Goal: Information Seeking & Learning: Check status

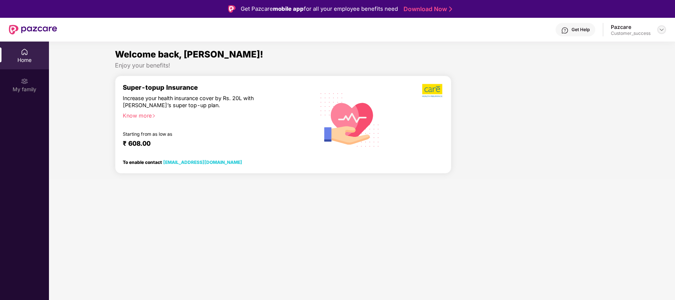
click at [660, 31] on img at bounding box center [661, 30] width 6 height 6
click at [588, 65] on div "Logout" at bounding box center [626, 62] width 96 height 14
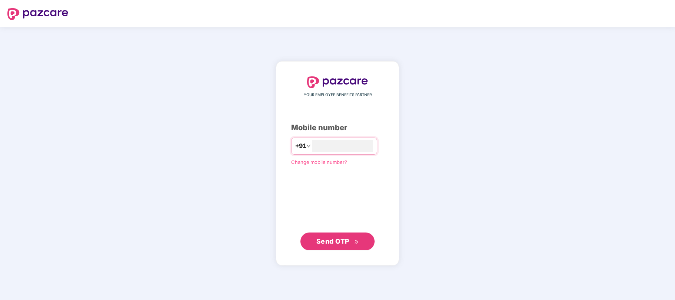
type input "**********"
click at [356, 233] on button "Send OTP" at bounding box center [337, 241] width 74 height 18
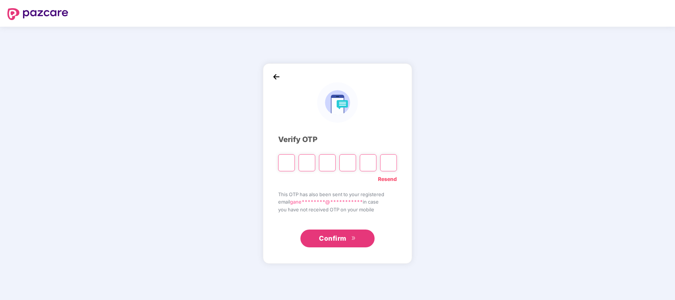
type input "*"
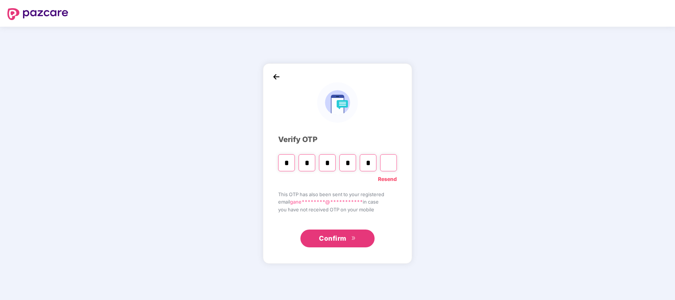
type input "*"
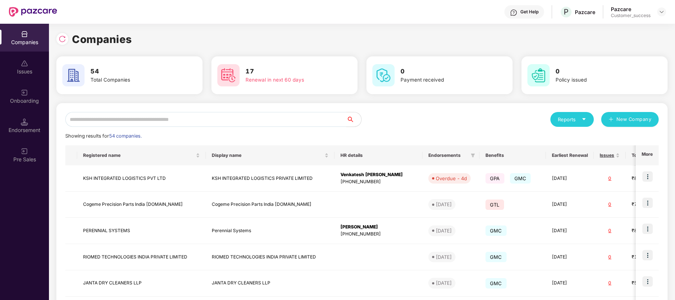
click at [176, 118] on input "text" at bounding box center [205, 119] width 281 height 15
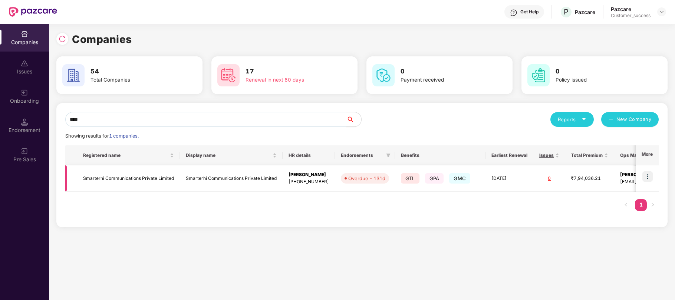
type input "****"
click at [650, 181] on img at bounding box center [647, 176] width 10 height 10
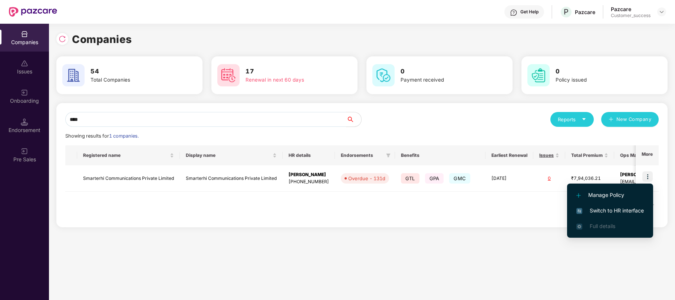
click at [604, 210] on span "Switch to HR interface" at bounding box center [609, 211] width 67 height 8
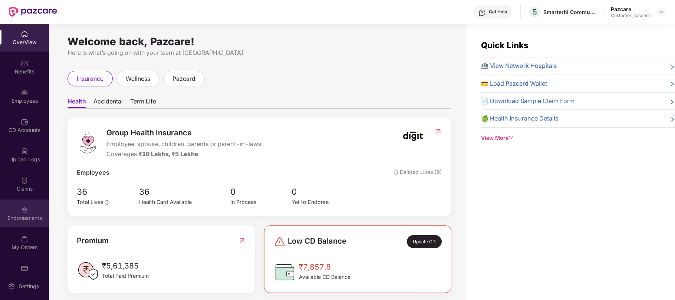
click at [22, 219] on div "Endorsements" at bounding box center [24, 217] width 49 height 7
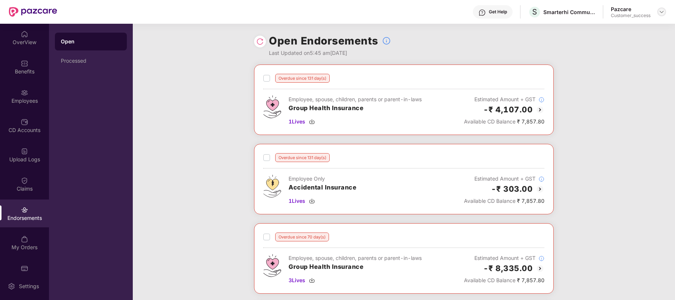
click at [661, 14] on img at bounding box center [661, 12] width 6 height 6
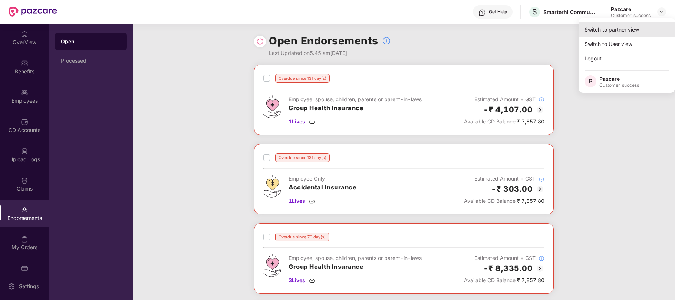
click at [614, 32] on div "Switch to partner view" at bounding box center [626, 29] width 96 height 14
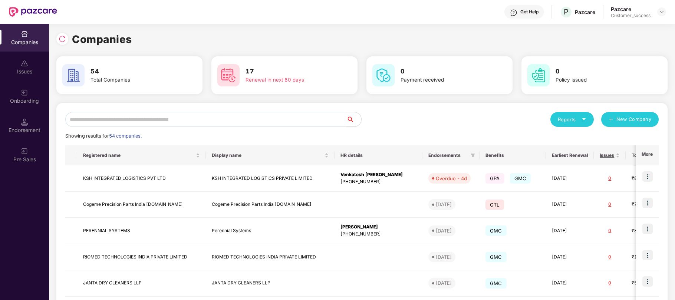
click at [251, 118] on input "text" at bounding box center [205, 119] width 281 height 15
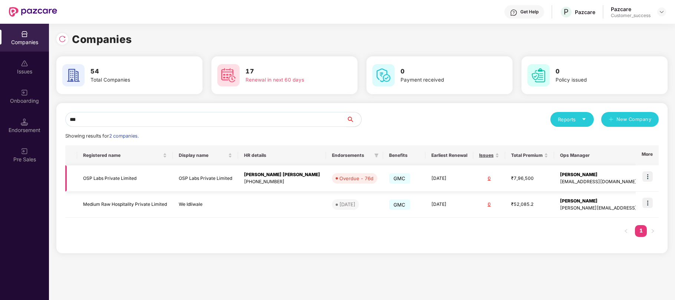
type input "***"
click at [645, 177] on img at bounding box center [647, 176] width 10 height 10
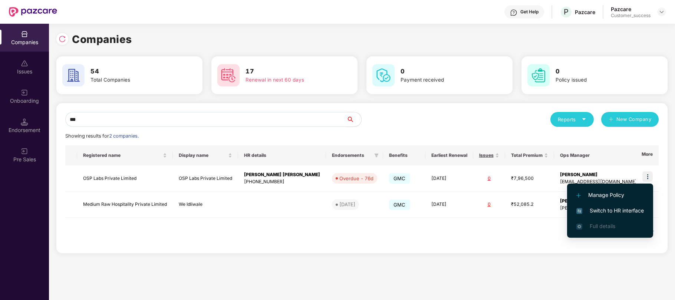
click at [594, 211] on span "Switch to HR interface" at bounding box center [609, 211] width 67 height 8
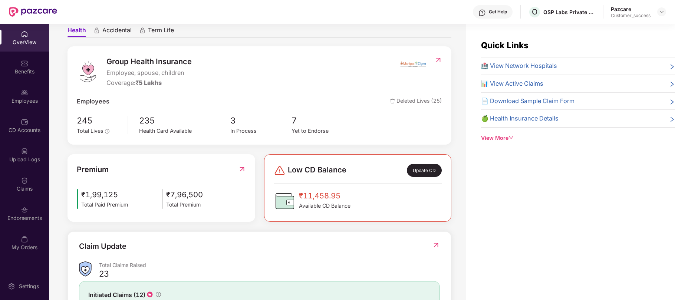
scroll to position [72, 0]
click at [663, 12] on img at bounding box center [661, 12] width 6 height 6
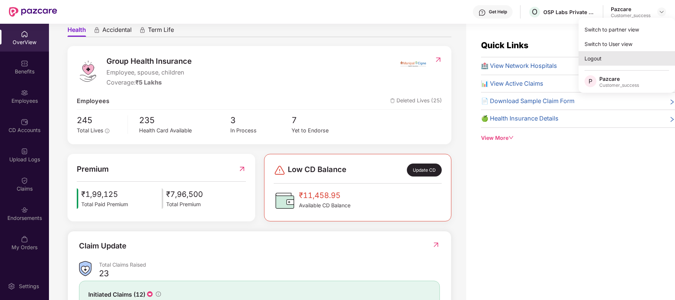
click at [595, 55] on div "Logout" at bounding box center [626, 58] width 96 height 14
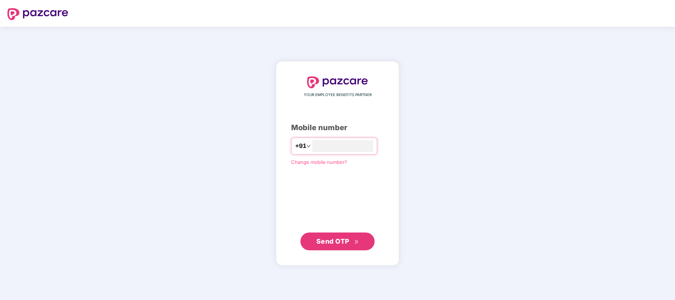
type input "**********"
click at [346, 242] on span "Send OTP" at bounding box center [332, 241] width 33 height 8
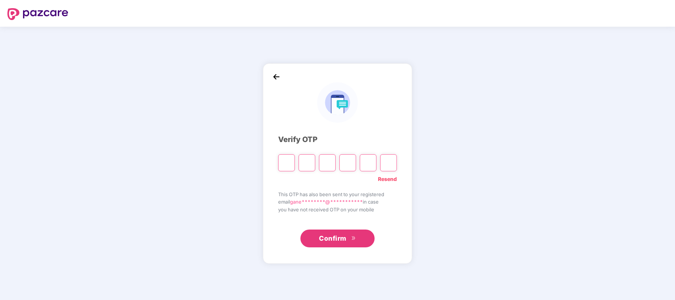
type input "*"
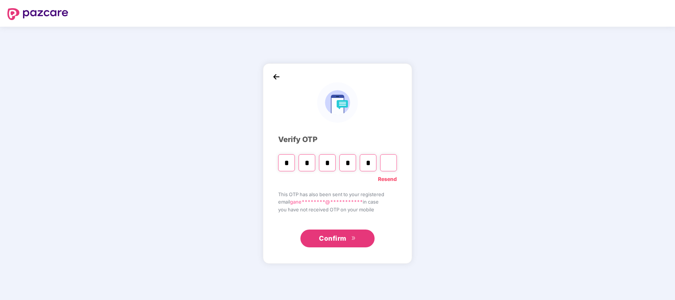
type input "*"
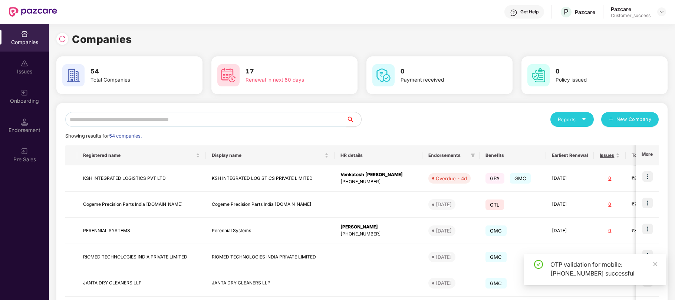
click at [159, 118] on input "text" at bounding box center [205, 119] width 281 height 15
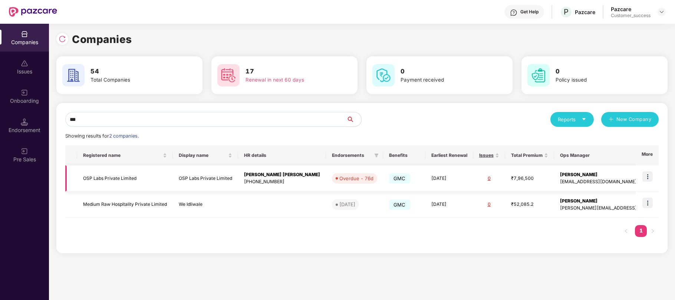
type input "***"
click at [647, 174] on img at bounding box center [647, 176] width 10 height 10
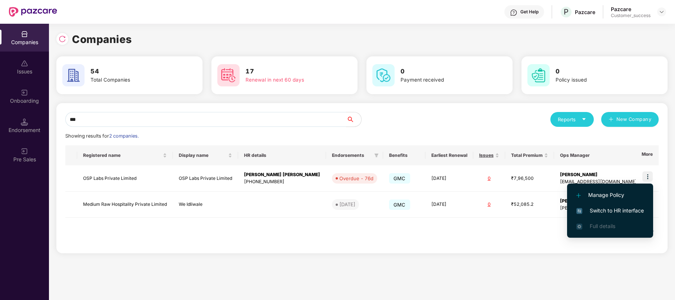
click at [614, 208] on span "Switch to HR interface" at bounding box center [609, 211] width 67 height 8
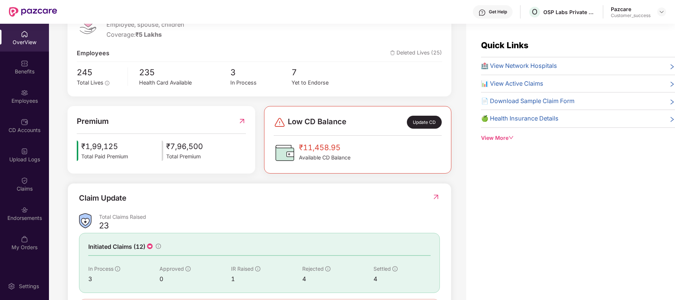
scroll to position [119, 0]
click at [95, 147] on span "₹1,99,125" at bounding box center [104, 147] width 47 height 12
click at [108, 148] on span "₹1,99,125" at bounding box center [104, 147] width 47 height 12
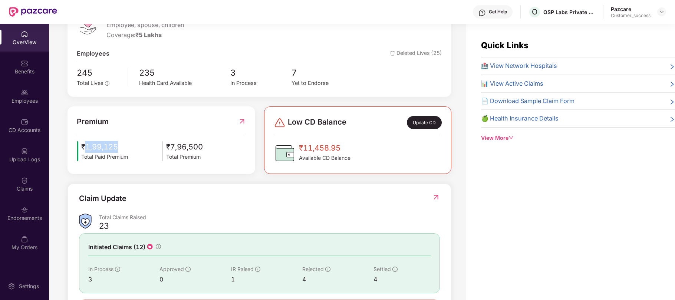
click at [108, 148] on span "₹1,99,125" at bounding box center [104, 147] width 47 height 12
click at [136, 140] on div "Premium ₹1,99,125 Total Paid Premium ₹7,96,500 Total Premium" at bounding box center [161, 139] width 169 height 46
drag, startPoint x: 122, startPoint y: 146, endPoint x: 86, endPoint y: 147, distance: 35.2
click at [86, 147] on span "₹1,99,125" at bounding box center [104, 147] width 47 height 12
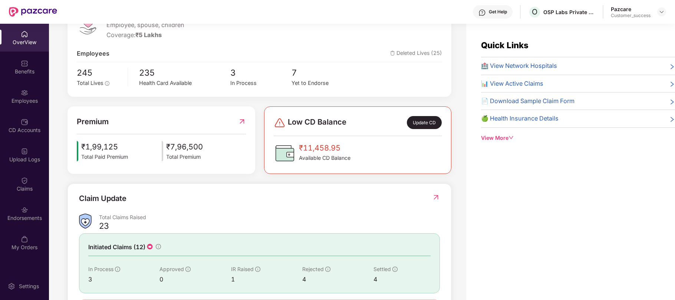
click at [483, 181] on div "Quick Links 🏥 View Network Hospitals 📊 View Active Claims 📄 Download Sample Cla…" at bounding box center [570, 174] width 209 height 300
drag, startPoint x: 120, startPoint y: 145, endPoint x: 85, endPoint y: 146, distance: 35.3
click at [85, 146] on span "₹1,99,125" at bounding box center [104, 147] width 47 height 12
click at [128, 147] on span "₹1,99,125" at bounding box center [104, 147] width 47 height 12
drag, startPoint x: 119, startPoint y: 147, endPoint x: 87, endPoint y: 150, distance: 32.8
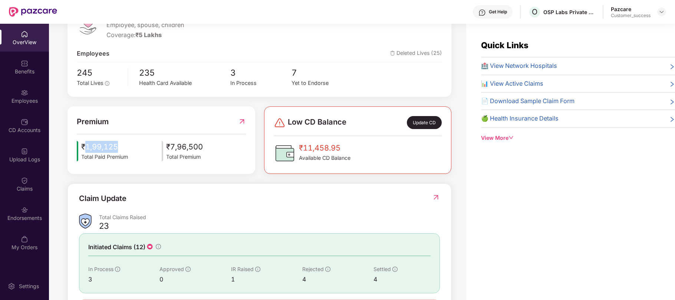
click at [87, 150] on span "₹1,99,125" at bounding box center [104, 147] width 47 height 12
click at [85, 148] on span "₹1,99,125" at bounding box center [104, 147] width 47 height 12
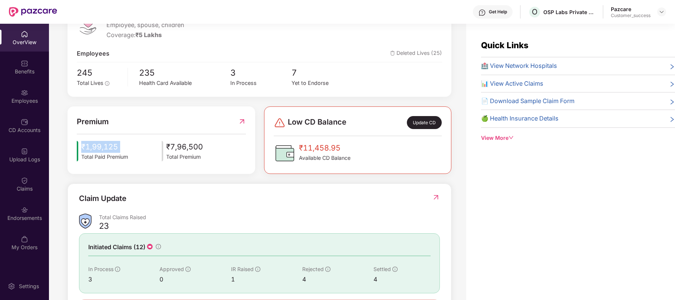
click at [85, 148] on span "₹1,99,125" at bounding box center [104, 147] width 47 height 12
click at [105, 144] on span "₹1,99,125" at bounding box center [104, 147] width 47 height 12
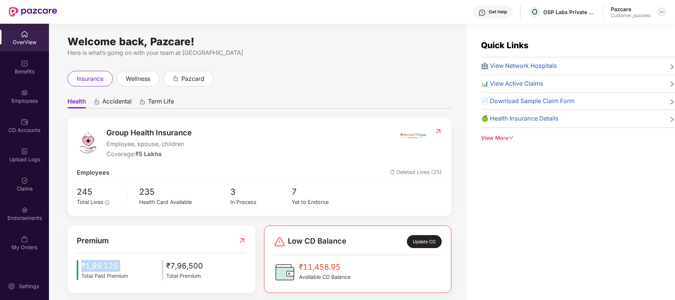
click at [661, 9] on img at bounding box center [661, 12] width 6 height 6
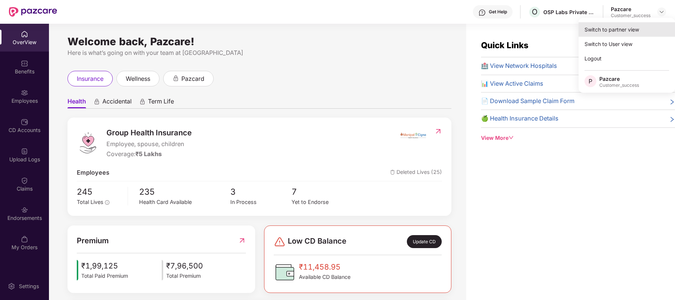
click at [605, 28] on div "Switch to partner view" at bounding box center [626, 29] width 96 height 14
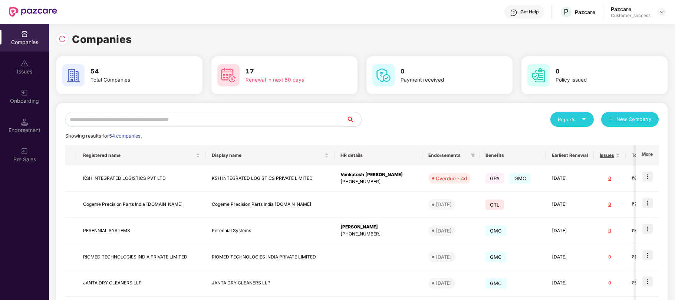
click at [255, 122] on input "text" at bounding box center [205, 119] width 281 height 15
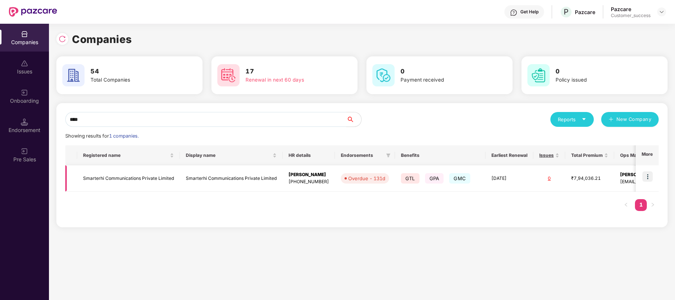
type input "****"
click at [646, 174] on img at bounding box center [647, 176] width 10 height 10
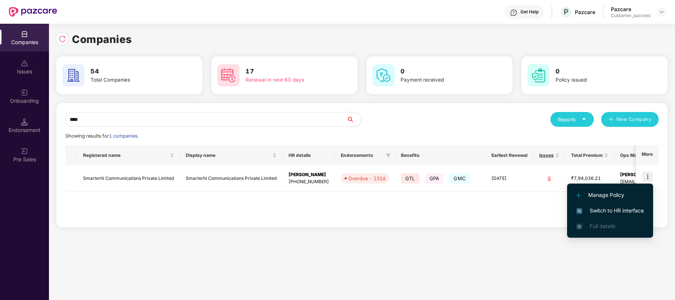
click at [604, 211] on span "Switch to HR interface" at bounding box center [609, 211] width 67 height 8
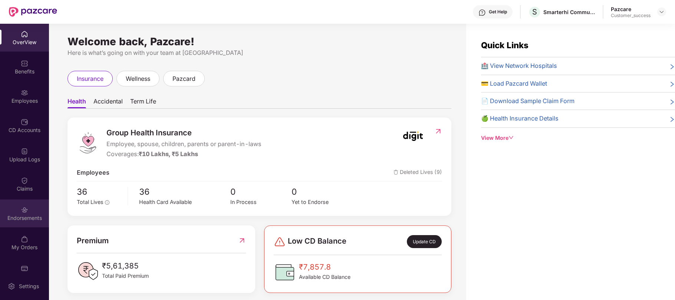
click at [19, 215] on div "Endorsements" at bounding box center [24, 217] width 49 height 7
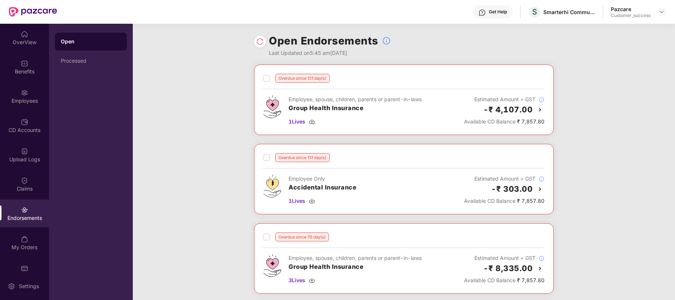
click at [666, 13] on header "Get Help S Smarterhi Communications Private Limited Pazcare Customer_success" at bounding box center [337, 12] width 675 height 24
click at [661, 12] on img at bounding box center [661, 12] width 6 height 6
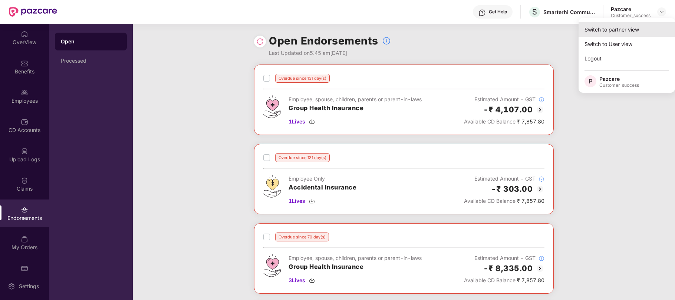
click at [619, 27] on div "Switch to partner view" at bounding box center [626, 29] width 96 height 14
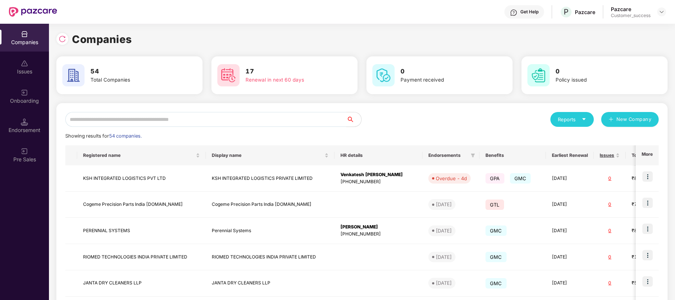
click at [274, 118] on input "text" at bounding box center [205, 119] width 281 height 15
click at [189, 119] on input "text" at bounding box center [205, 119] width 281 height 15
click at [334, 114] on input "text" at bounding box center [205, 119] width 281 height 15
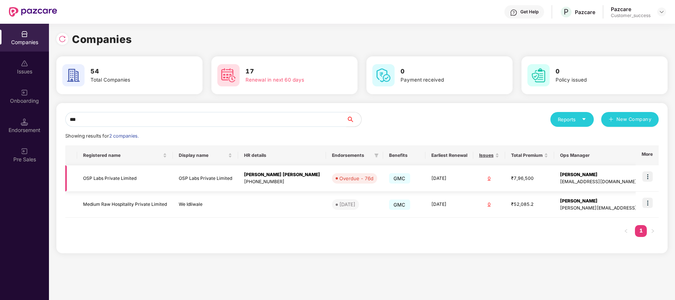
type input "***"
click at [646, 176] on img at bounding box center [647, 176] width 10 height 10
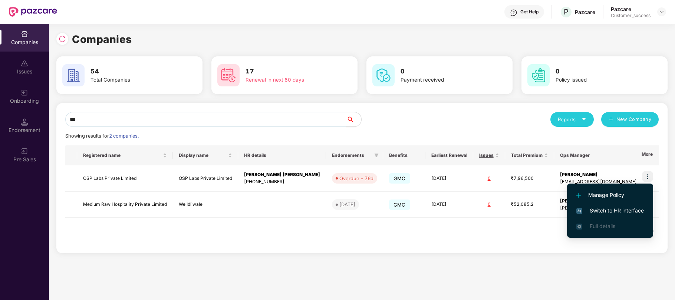
click at [602, 207] on span "Switch to HR interface" at bounding box center [609, 211] width 67 height 8
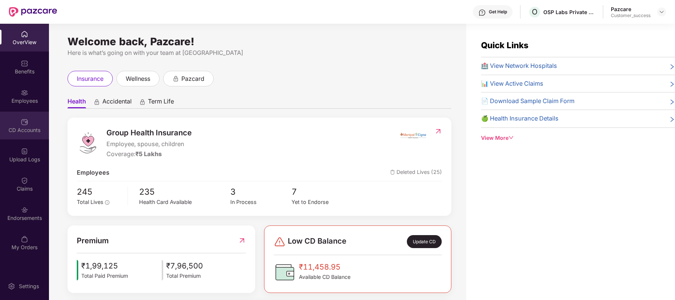
click at [24, 123] on img at bounding box center [24, 121] width 7 height 7
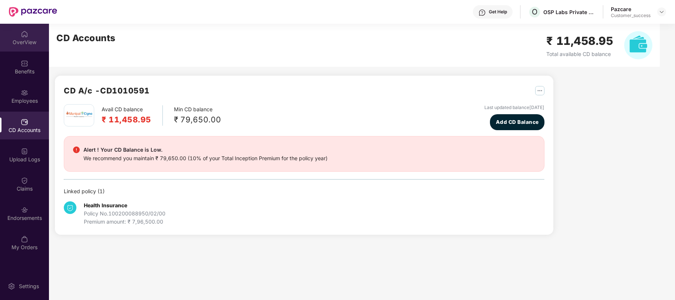
click at [28, 43] on div "OverView" at bounding box center [24, 42] width 49 height 7
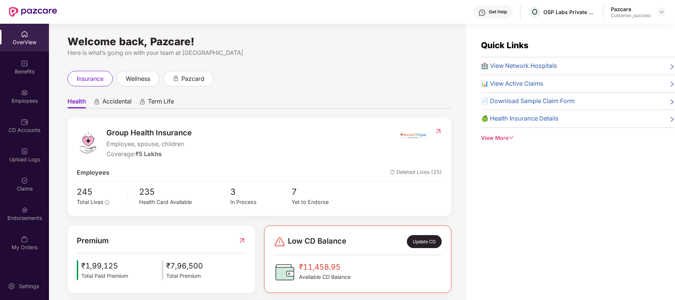
click at [106, 267] on span "₹1,99,125" at bounding box center [104, 266] width 47 height 12
click at [119, 265] on span "₹1,99,125" at bounding box center [104, 266] width 47 height 12
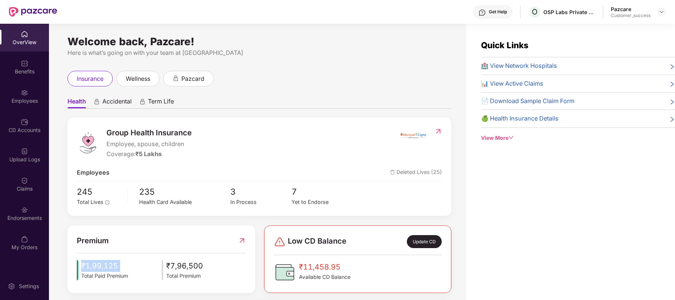
click at [119, 265] on span "₹1,99,125" at bounding box center [104, 266] width 47 height 12
click at [663, 12] on img at bounding box center [661, 12] width 6 height 6
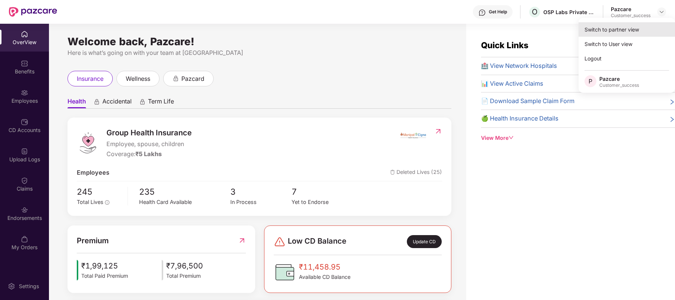
click at [609, 30] on div "Switch to partner view" at bounding box center [626, 29] width 96 height 14
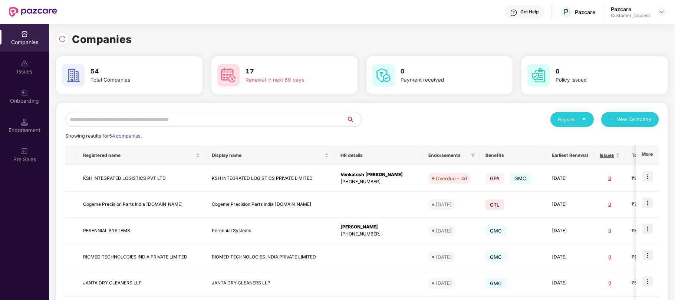
click at [83, 123] on input "text" at bounding box center [205, 119] width 281 height 15
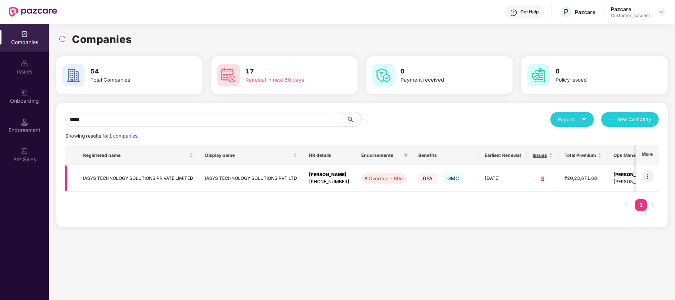
type input "*****"
click at [651, 179] on img at bounding box center [647, 176] width 10 height 10
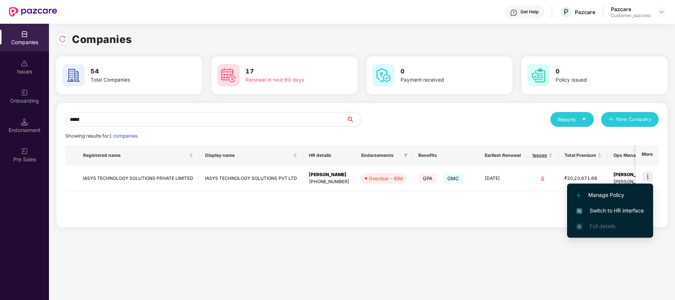
click at [614, 208] on span "Switch to HR interface" at bounding box center [609, 211] width 67 height 8
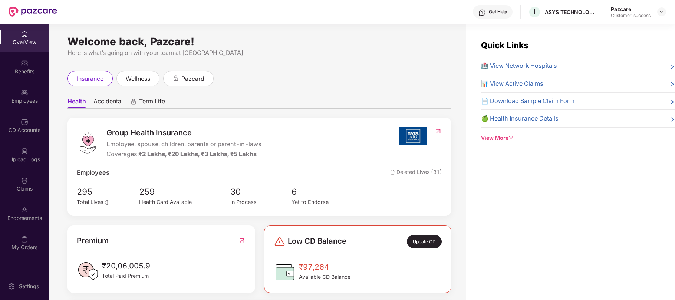
click at [24, 122] on img at bounding box center [24, 121] width 7 height 7
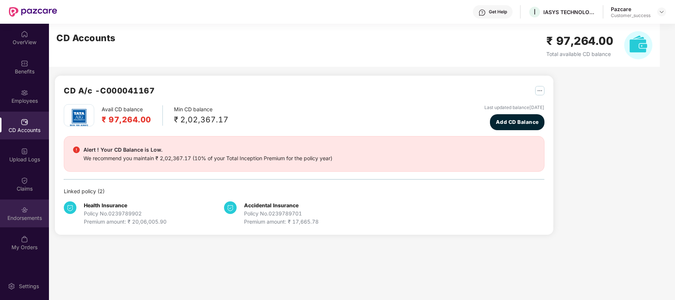
click at [26, 209] on img at bounding box center [24, 209] width 7 height 7
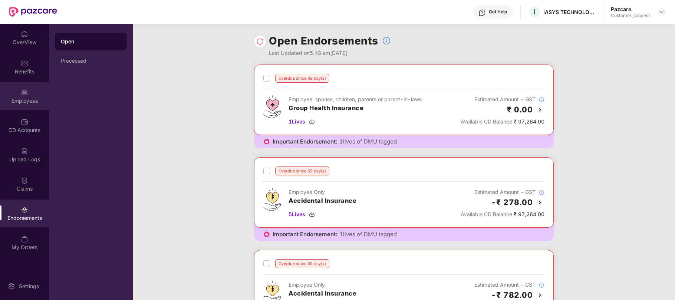
click at [26, 99] on div "Employees" at bounding box center [24, 100] width 49 height 7
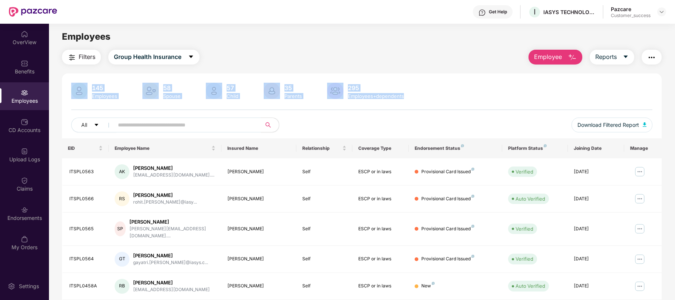
drag, startPoint x: 410, startPoint y: 98, endPoint x: 79, endPoint y: 69, distance: 332.7
click at [79, 69] on div "Filters Group Health Insurance Employee Reports 145 Employees 58 Spouse 57 Chil…" at bounding box center [362, 256] width 600 height 412
click at [408, 93] on div "145 Employees 58 Spouse 57 Child [DEMOGRAPHIC_DATA] Parents 295 Employees+depen…" at bounding box center [361, 92] width 581 height 18
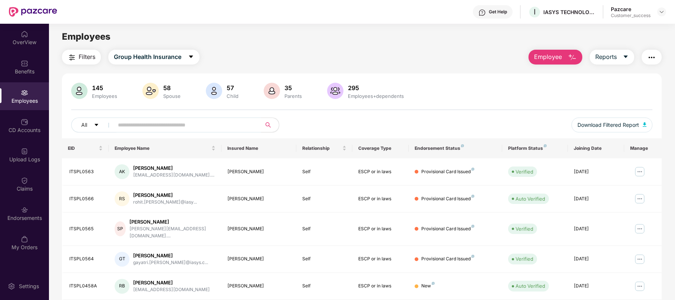
click at [187, 122] on input "text" at bounding box center [184, 124] width 133 height 11
paste input "*********"
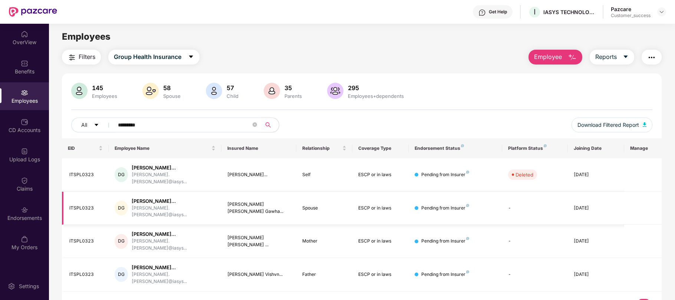
click at [315, 205] on div "Spouse" at bounding box center [324, 208] width 44 height 7
click at [168, 122] on input "*********" at bounding box center [184, 124] width 133 height 11
paste input "text"
click at [168, 122] on input "*********" at bounding box center [184, 124] width 133 height 11
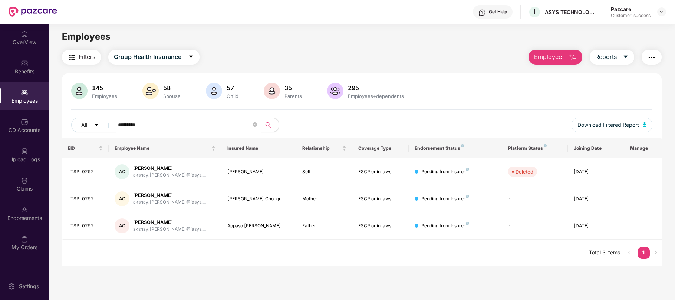
type input "*********"
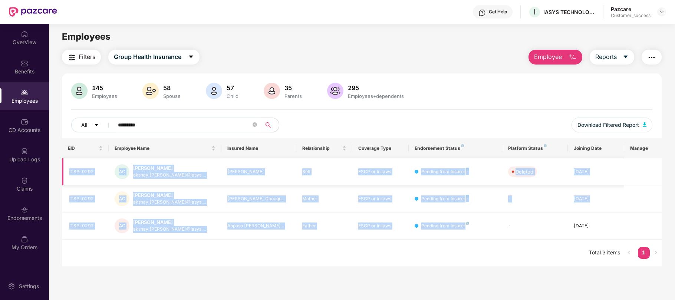
drag, startPoint x: 472, startPoint y: 230, endPoint x: 69, endPoint y: 169, distance: 408.2
click at [69, 169] on tbody "ITSPL0292 AC Akshay [PERSON_NAME] akshay.[PERSON_NAME]@iasys.... Akshay [PERSON…" at bounding box center [362, 198] width 600 height 81
click at [68, 171] on td "ITSPL0292" at bounding box center [85, 171] width 47 height 27
drag, startPoint x: 68, startPoint y: 171, endPoint x: 504, endPoint y: 232, distance: 440.2
click at [504, 232] on tbody "ITSPL0292 AC Akshay [PERSON_NAME] akshay.[PERSON_NAME]@iasys.... Akshay [PERSON…" at bounding box center [362, 198] width 600 height 81
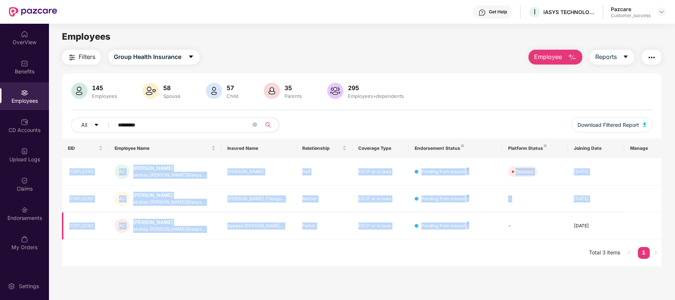
click at [504, 232] on td "-" at bounding box center [535, 225] width 66 height 27
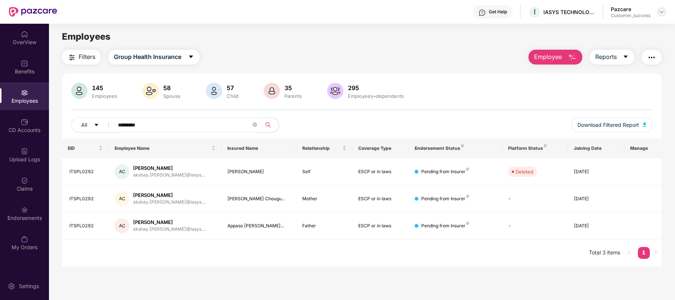
click at [661, 11] on img at bounding box center [661, 12] width 6 height 6
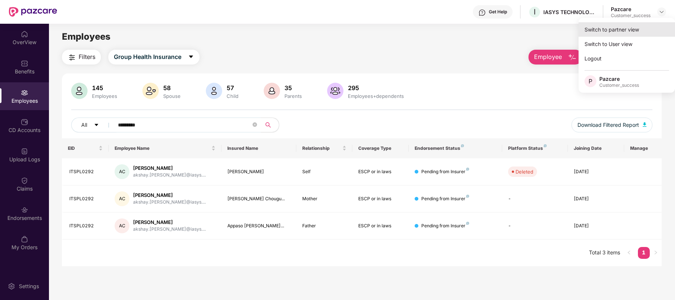
click at [617, 33] on div "Switch to partner view" at bounding box center [626, 29] width 96 height 14
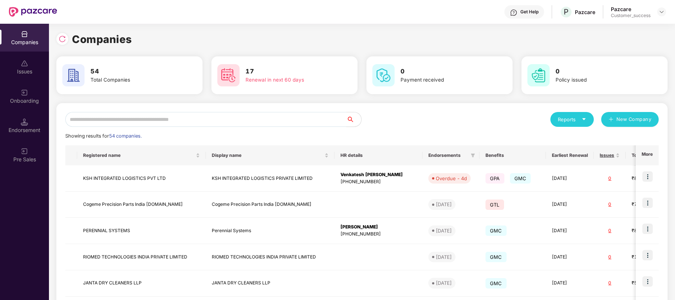
click at [106, 119] on input "text" at bounding box center [205, 119] width 281 height 15
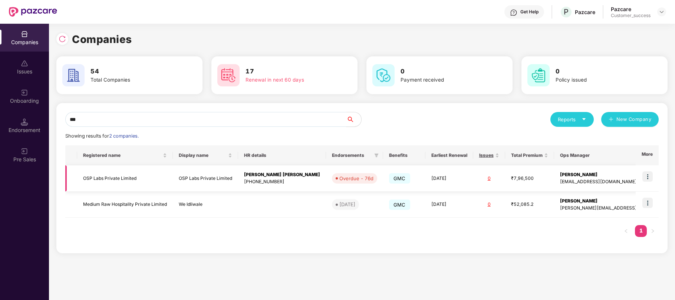
type input "***"
click at [645, 178] on img at bounding box center [647, 176] width 10 height 10
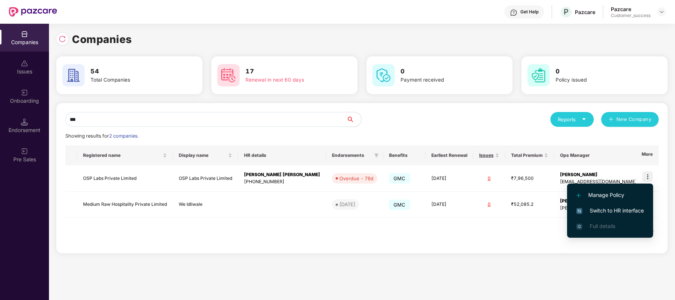
click at [608, 208] on span "Switch to HR interface" at bounding box center [609, 211] width 67 height 8
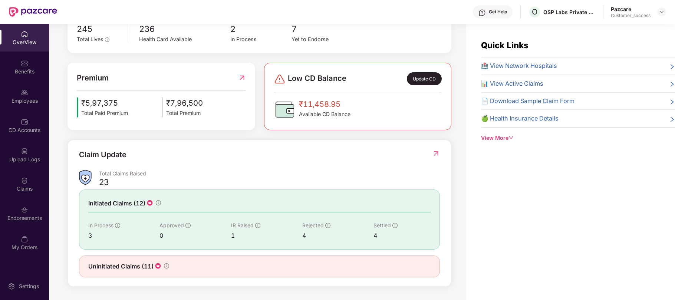
scroll to position [24, 0]
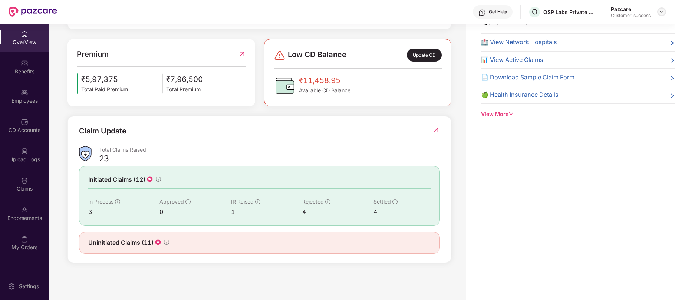
click at [660, 9] on img at bounding box center [661, 12] width 6 height 6
click at [615, 26] on div "Switch to partner view" at bounding box center [626, 29] width 96 height 14
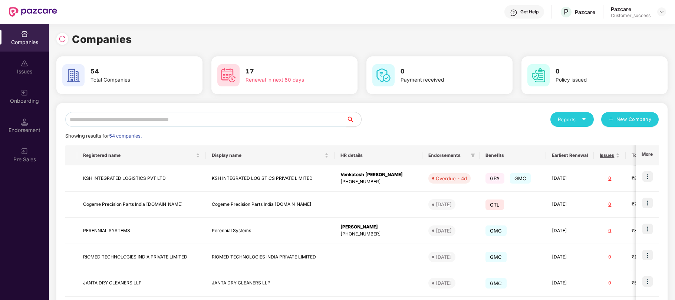
click at [139, 122] on input "text" at bounding box center [205, 119] width 281 height 15
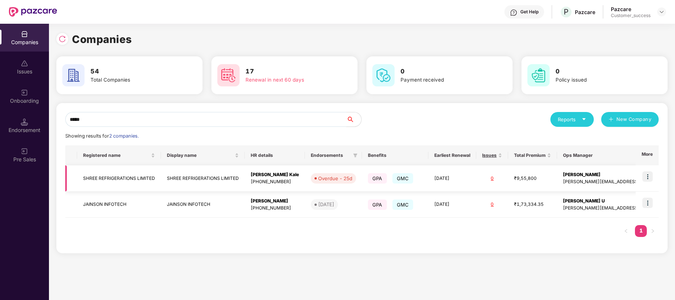
type input "*****"
click at [650, 176] on img at bounding box center [647, 176] width 10 height 10
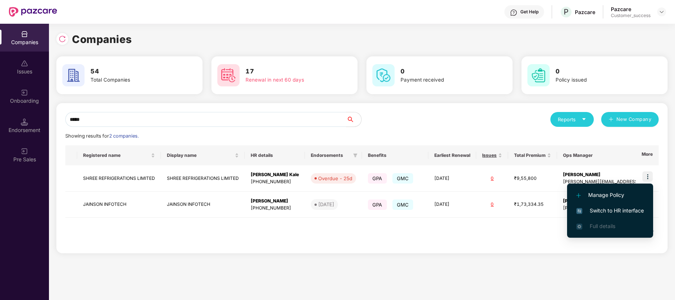
click at [600, 210] on span "Switch to HR interface" at bounding box center [609, 211] width 67 height 8
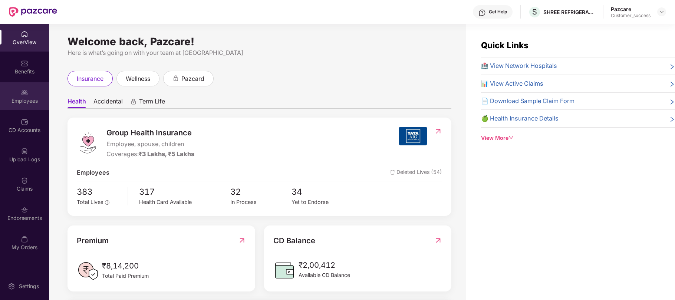
click at [21, 101] on div "Employees" at bounding box center [24, 100] width 49 height 7
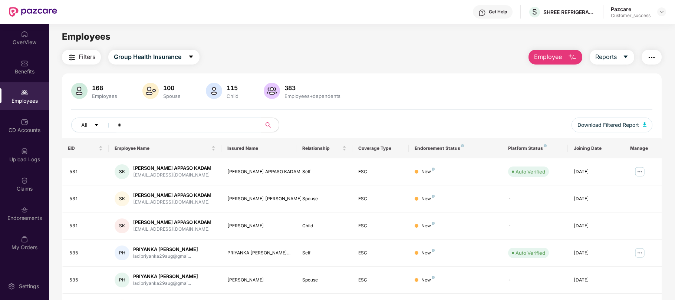
click at [131, 127] on input "*" at bounding box center [184, 124] width 133 height 11
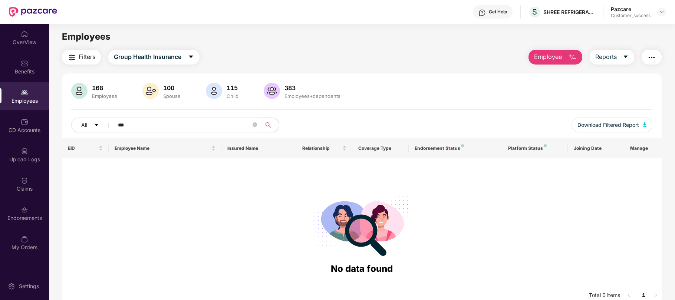
type input "***"
click at [134, 123] on input "***" at bounding box center [184, 124] width 133 height 11
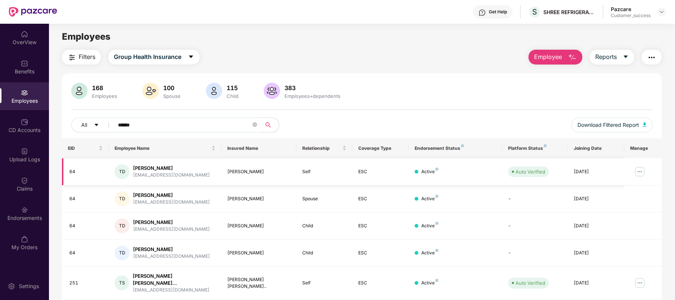
type input "******"
click at [641, 169] on img at bounding box center [640, 172] width 12 height 12
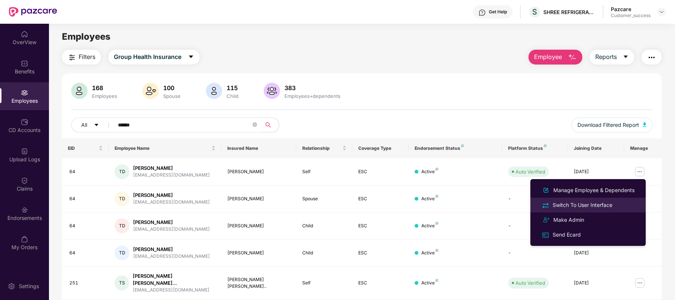
click at [588, 205] on div "Switch To User Interface" at bounding box center [582, 205] width 63 height 8
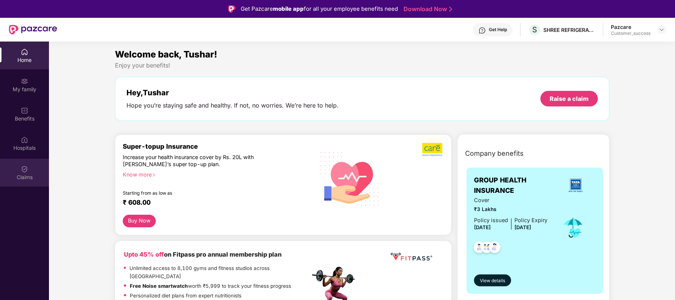
click at [29, 174] on div "Claims" at bounding box center [24, 177] width 49 height 7
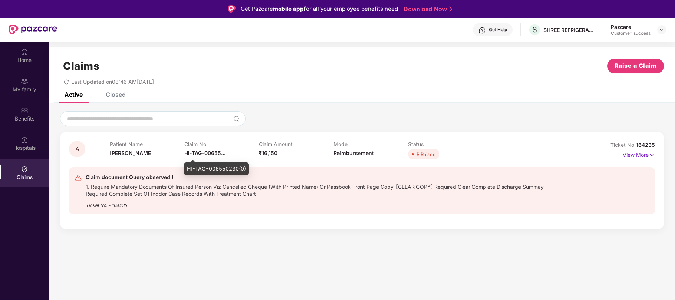
click at [227, 169] on div "HI-TAG-006550230(0)" at bounding box center [216, 168] width 65 height 13
copy div "HI-TAG-006550230(0)"
click at [659, 31] on img at bounding box center [661, 30] width 6 height 6
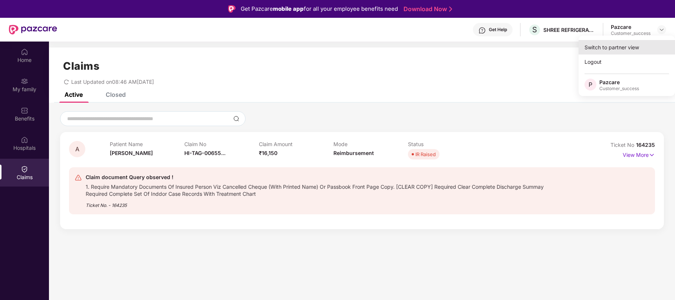
click at [613, 47] on div "Switch to partner view" at bounding box center [626, 47] width 96 height 14
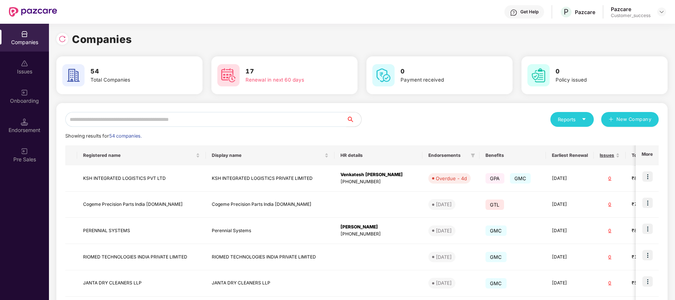
click at [205, 123] on input "text" at bounding box center [205, 119] width 281 height 15
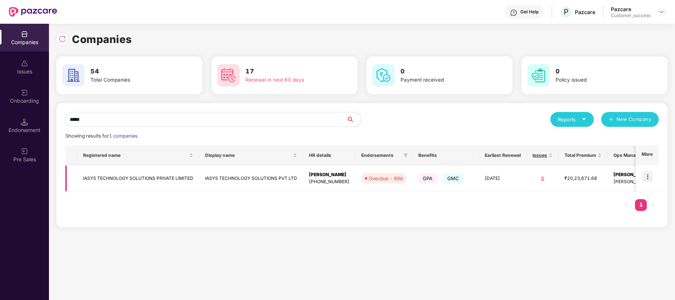
type input "*****"
click at [645, 177] on img at bounding box center [647, 176] width 10 height 10
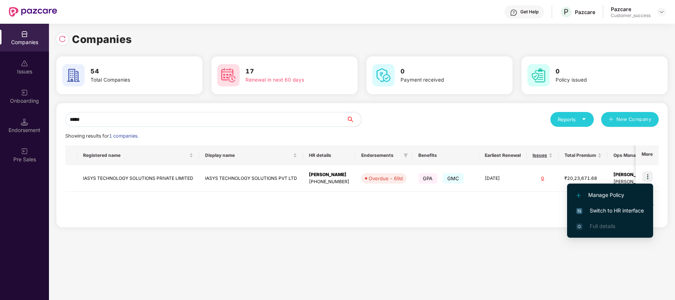
click at [592, 214] on span "Switch to HR interface" at bounding box center [609, 211] width 67 height 8
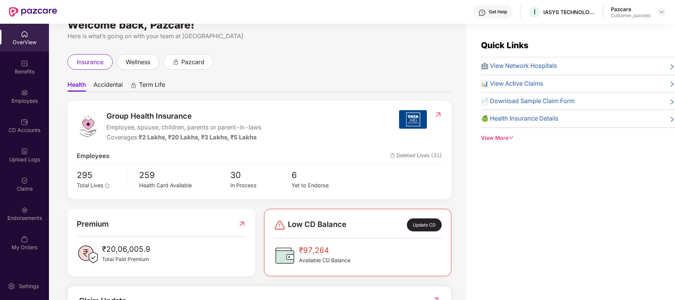
scroll to position [17, 0]
click at [20, 95] on div "Employees" at bounding box center [24, 96] width 49 height 28
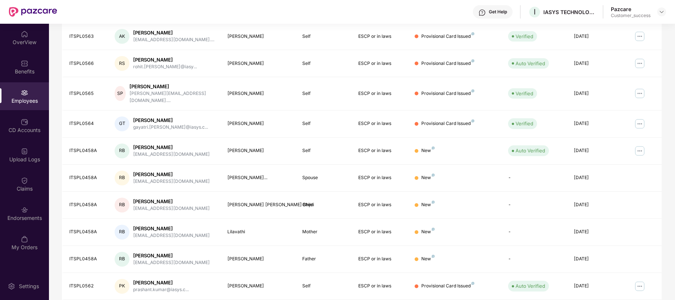
scroll to position [135, 0]
drag, startPoint x: 132, startPoint y: 142, endPoint x: 603, endPoint y: 248, distance: 482.3
click at [603, 248] on tbody "ITSPL0563 AK [PERSON_NAME] [PERSON_NAME][EMAIL_ADDRESS][DOMAIN_NAME].... [PERSO…" at bounding box center [362, 161] width 600 height 277
click at [607, 255] on div "[DATE]" at bounding box center [596, 258] width 44 height 7
drag, startPoint x: 607, startPoint y: 254, endPoint x: 356, endPoint y: 145, distance: 273.0
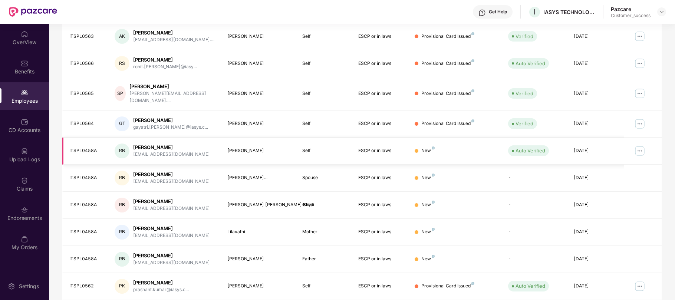
click at [356, 145] on tbody "ITSPL0563 AK [PERSON_NAME] [PERSON_NAME][EMAIL_ADDRESS][DOMAIN_NAME].... [PERSO…" at bounding box center [362, 161] width 600 height 277
click at [356, 145] on td "ESCP or in laws" at bounding box center [380, 151] width 56 height 27
